Goal: Find specific page/section: Find specific page/section

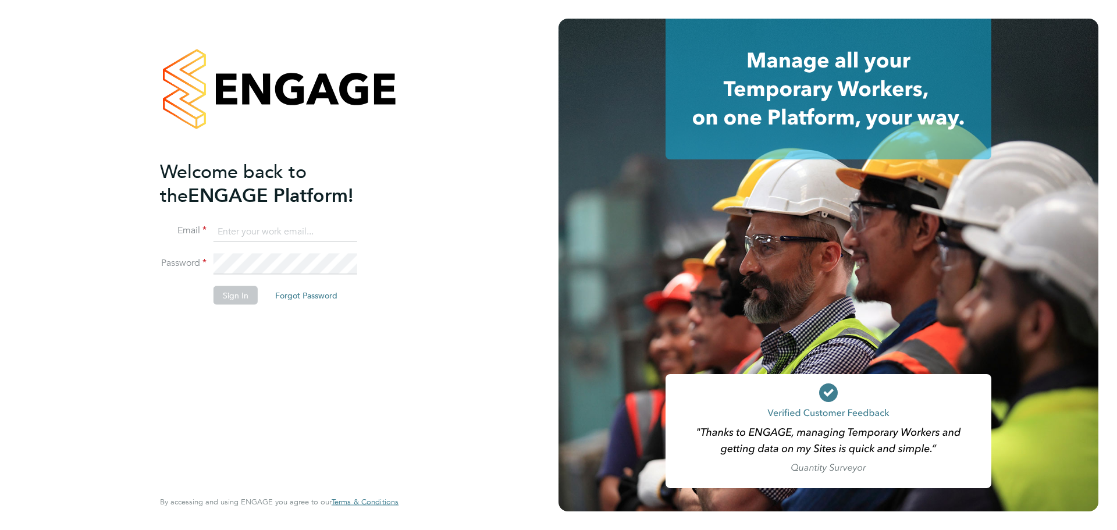
type input "[PERSON_NAME][EMAIL_ADDRESS][DOMAIN_NAME]"
click at [236, 289] on button "Sign In" at bounding box center [236, 295] width 44 height 19
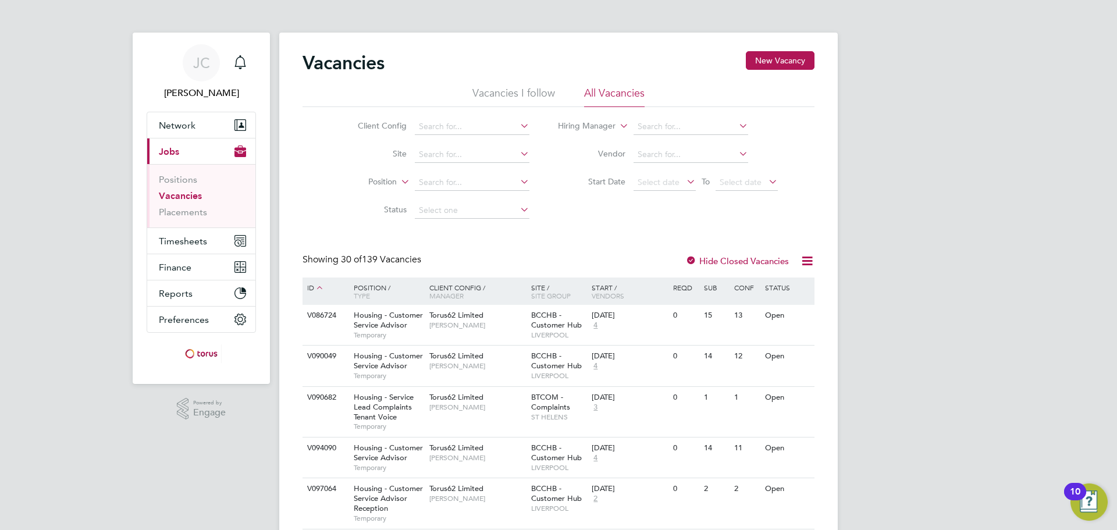
click at [472, 118] on li "Client Config" at bounding box center [434, 127] width 219 height 28
click at [469, 127] on input at bounding box center [472, 127] width 115 height 16
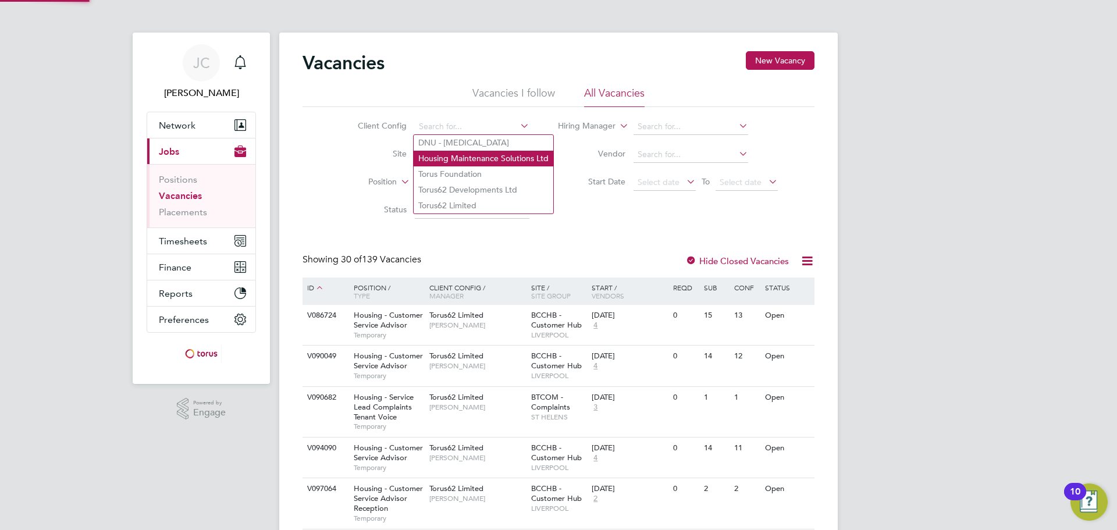
click at [458, 163] on li "Housing Maintenance Solutions Ltd" at bounding box center [484, 159] width 140 height 16
type input "Housing Maintenance Solutions Ltd"
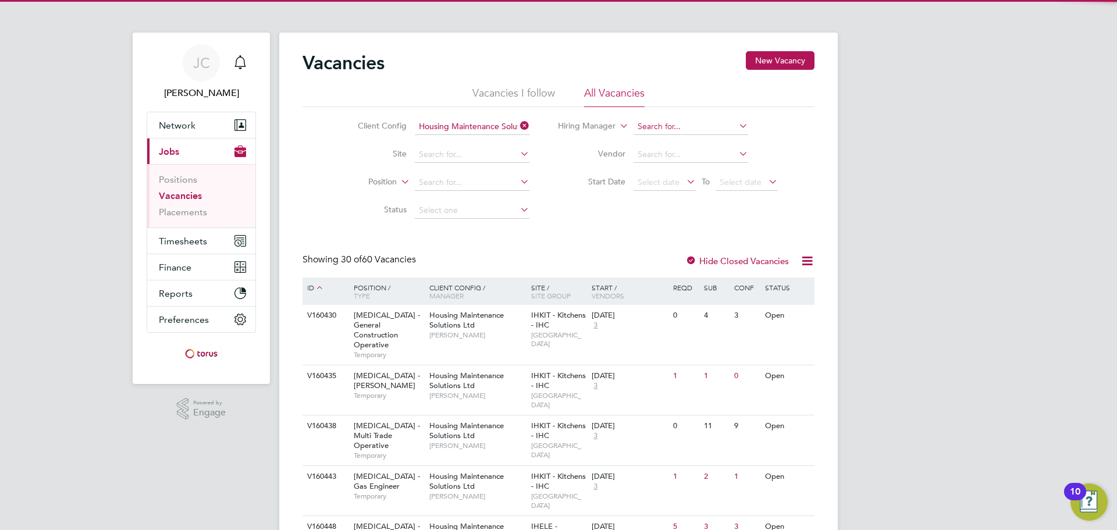
click at [671, 127] on input at bounding box center [691, 127] width 115 height 16
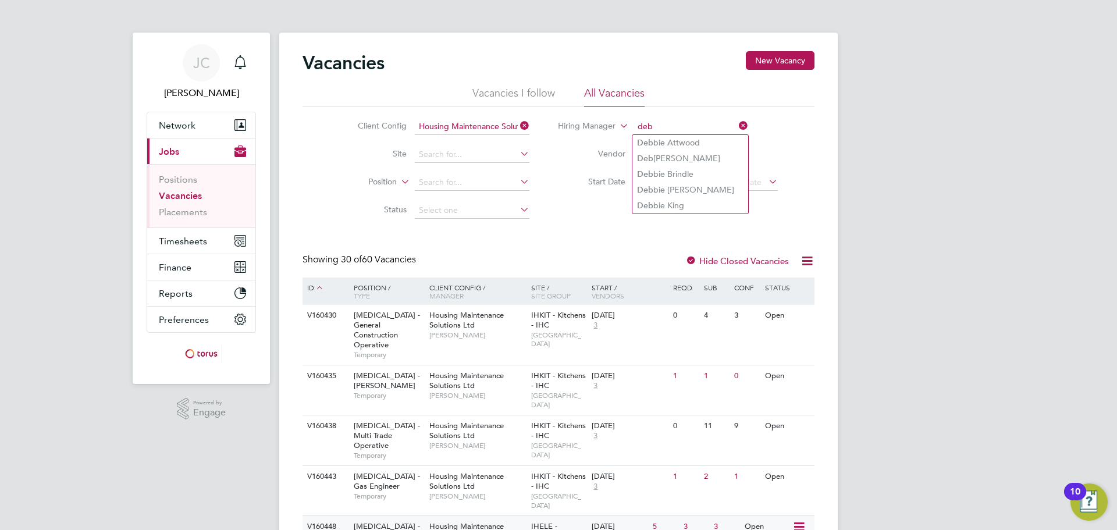
type input "deb"
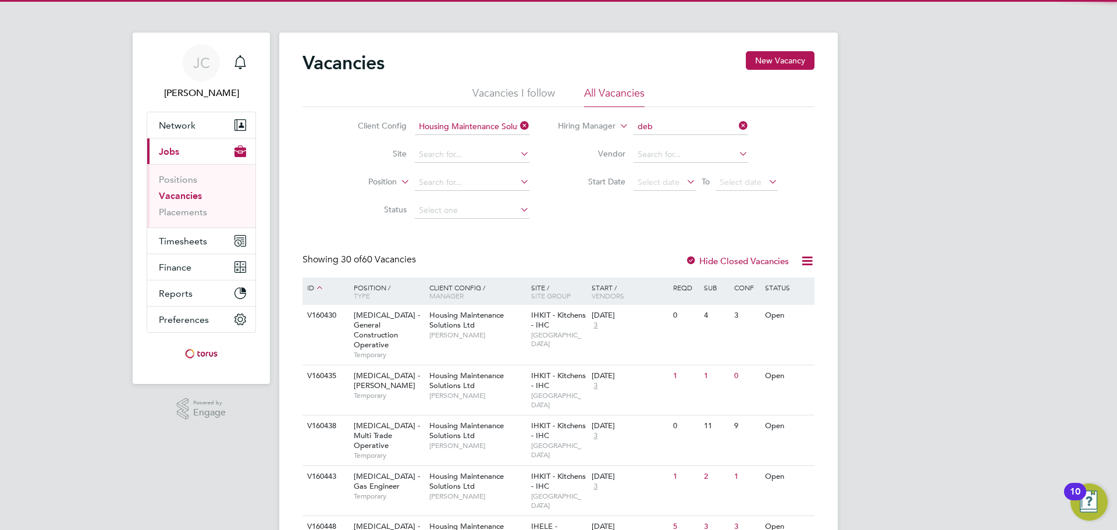
click at [686, 174] on li "Deb bie Brindle" at bounding box center [690, 174] width 116 height 16
type input "Debbie Brindle"
